Goal: Find specific page/section

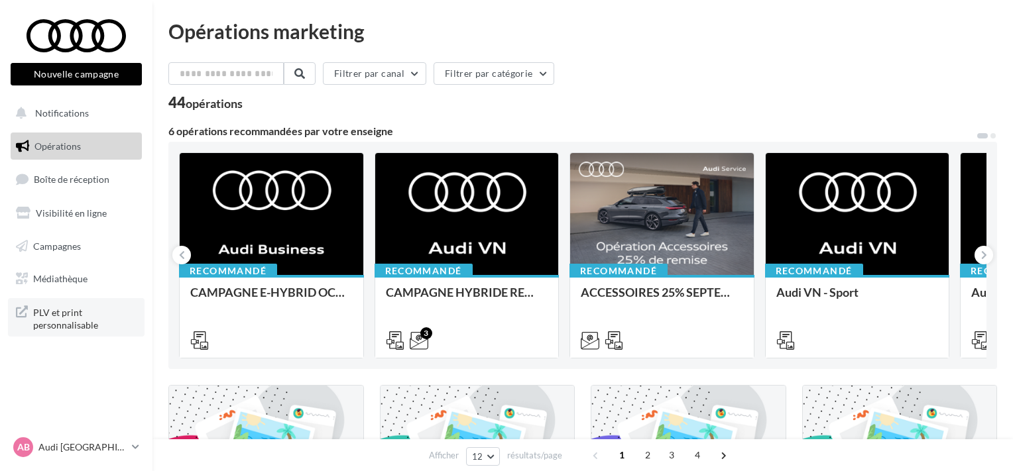
click at [67, 323] on span "PLV et print personnalisable" at bounding box center [84, 318] width 103 height 28
click at [203, 71] on input "text" at bounding box center [226, 73] width 117 height 23
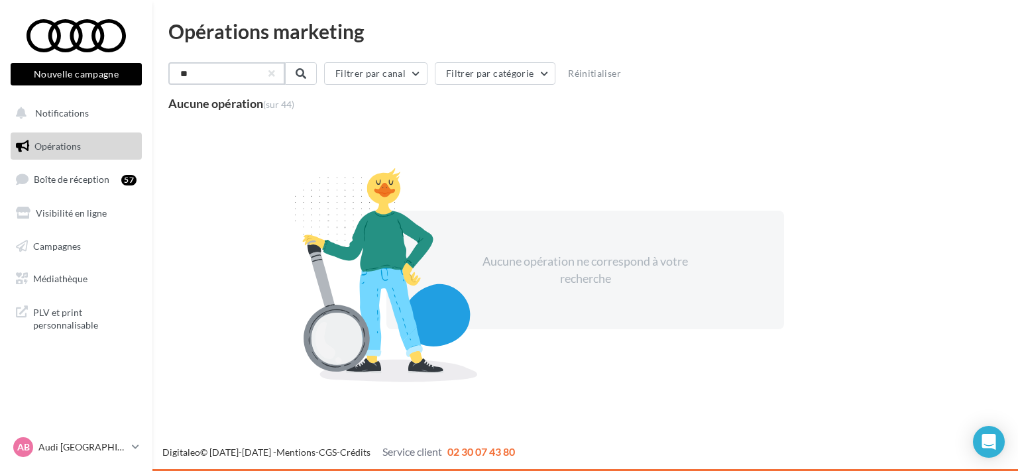
drag, startPoint x: 221, startPoint y: 72, endPoint x: 91, endPoint y: 15, distance: 141.9
click at [168, 62] on input "**" at bounding box center [226, 73] width 117 height 23
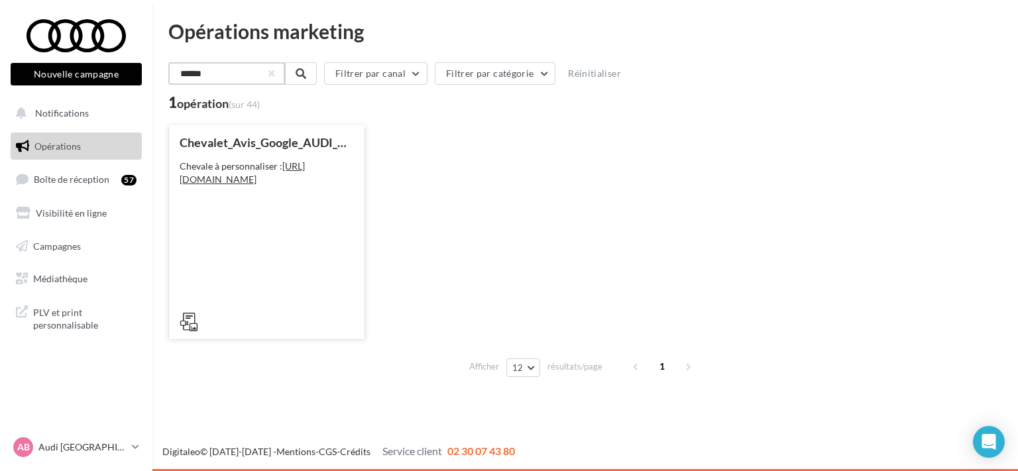
type input "******"
click at [221, 279] on div "Chevalet_Avis_Google_AUDI_SERVICE Chevale à personnaliser : https://audi.get-it…" at bounding box center [267, 232] width 174 height 192
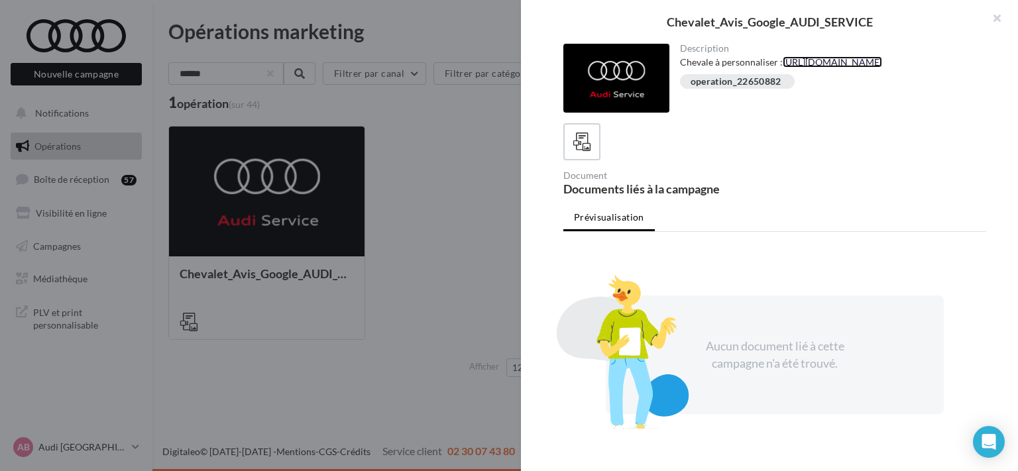
click at [799, 68] on link "https://audi.get-it-solutions.com/accueil/10483-chevalet-avis-google-audi-servi…" at bounding box center [832, 61] width 99 height 11
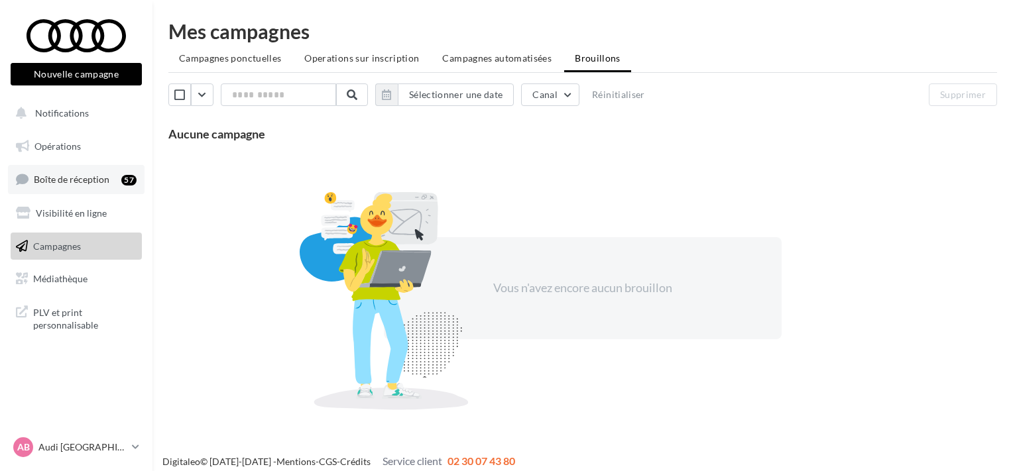
click at [74, 186] on link "Boîte de réception 57" at bounding box center [76, 179] width 137 height 28
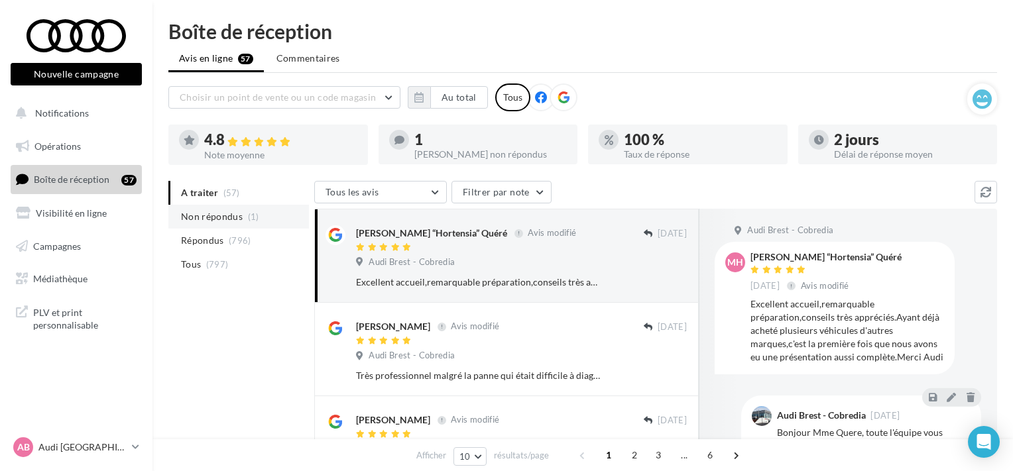
click at [233, 208] on li "Non répondus (1)" at bounding box center [238, 217] width 141 height 24
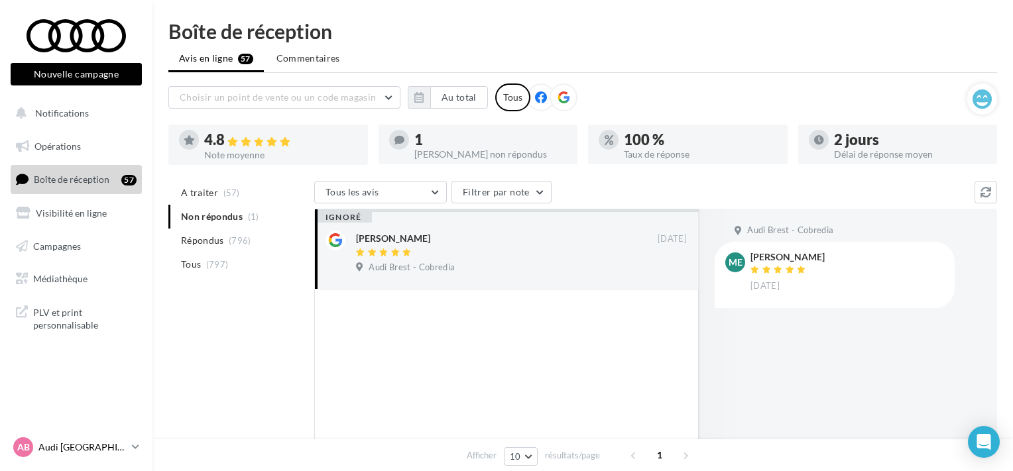
click at [86, 449] on p "Audi [GEOGRAPHIC_DATA]" at bounding box center [82, 447] width 88 height 13
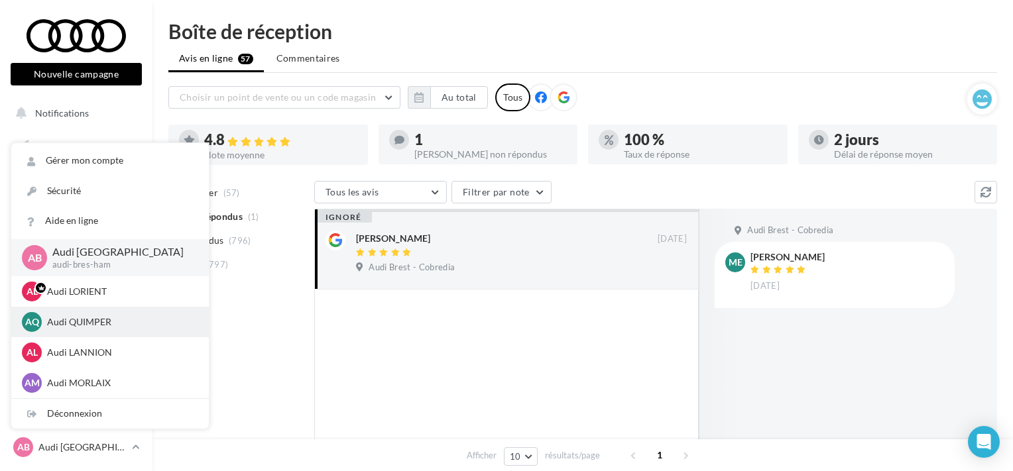
click at [88, 327] on p "Audi QUIMPER" at bounding box center [120, 321] width 146 height 13
